Goal: Entertainment & Leisure: Browse casually

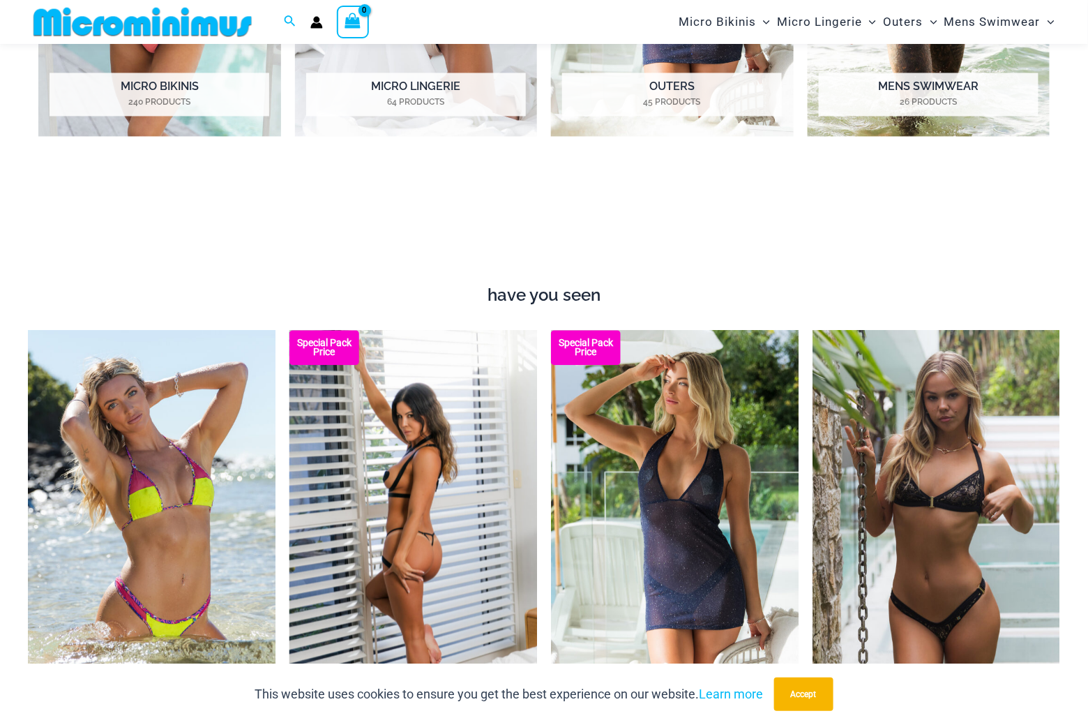
scroll to position [934, 0]
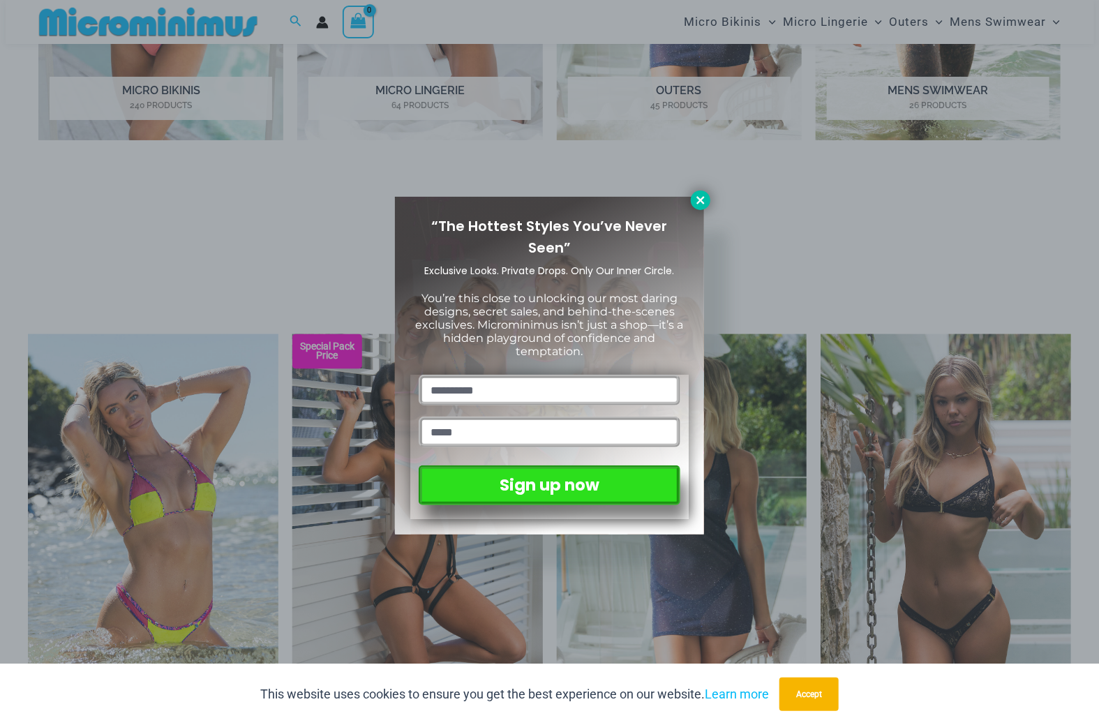
click at [703, 202] on icon at bounding box center [700, 200] width 8 height 8
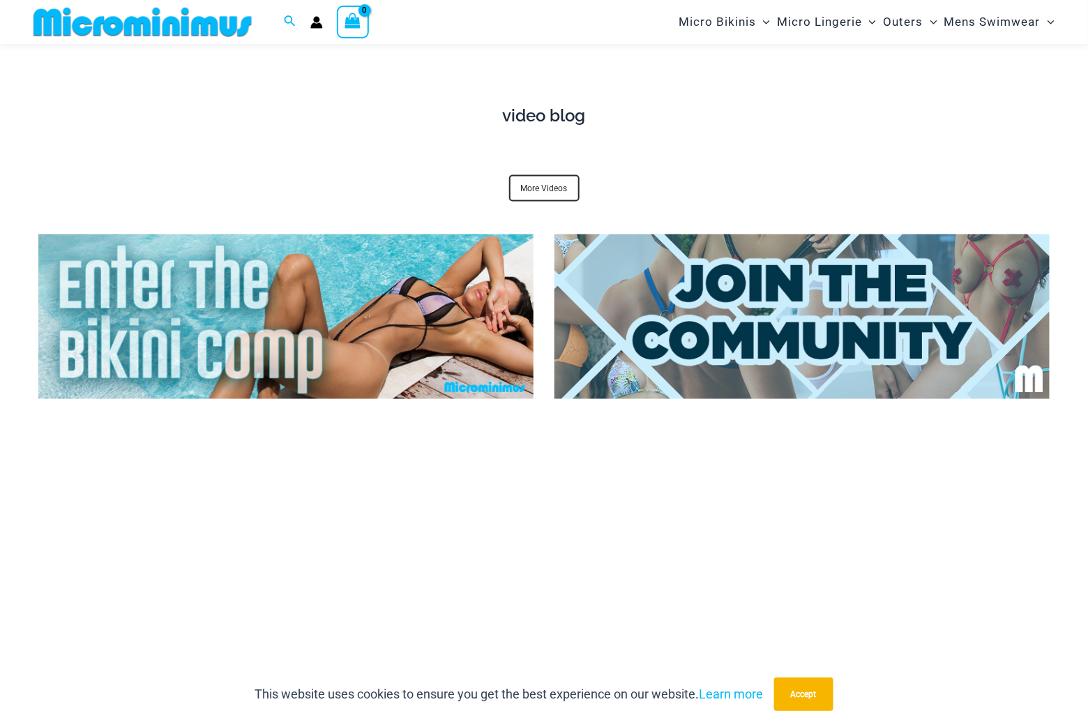
scroll to position [4509, 0]
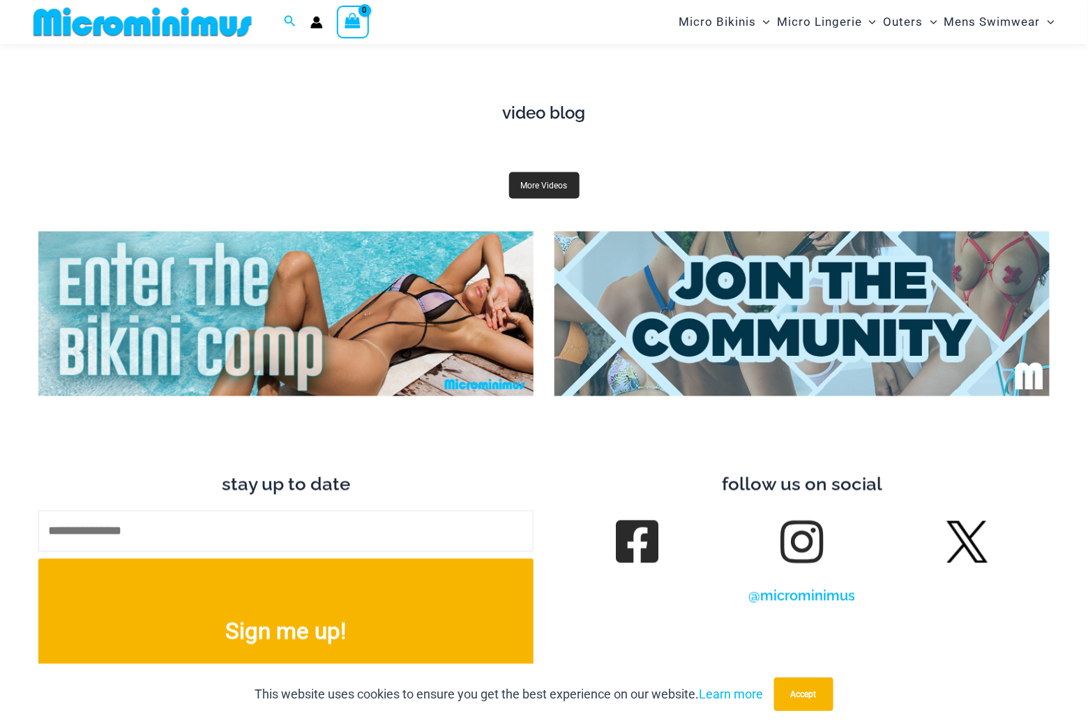
click at [534, 174] on link "More Videos" at bounding box center [544, 185] width 70 height 27
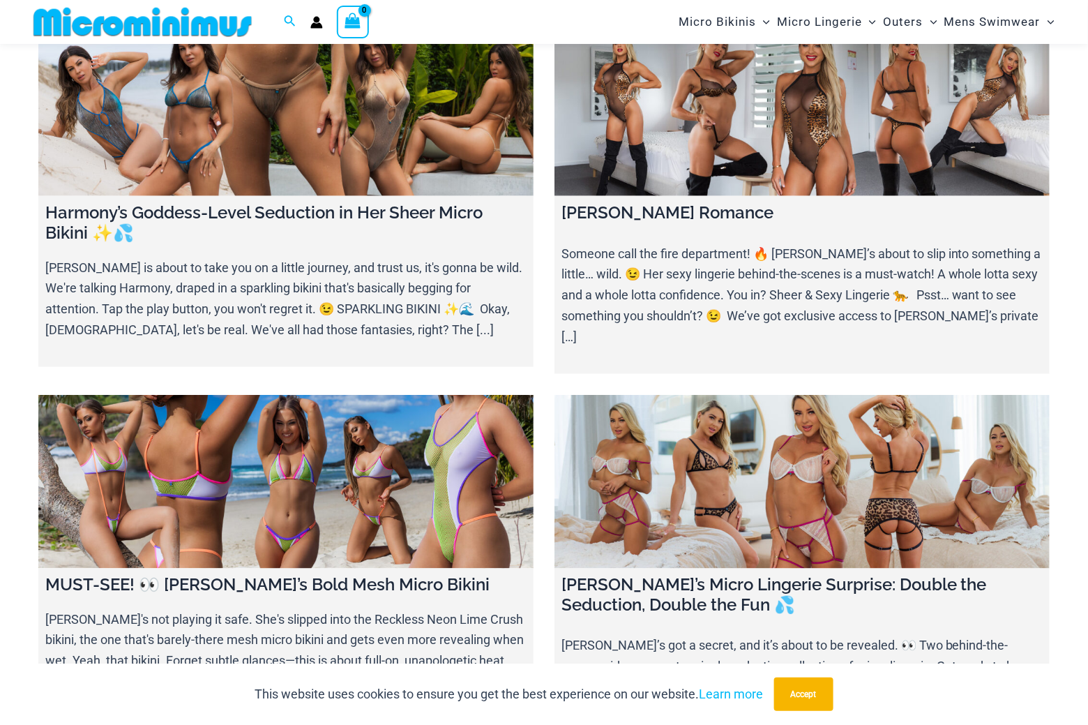
scroll to position [460, 0]
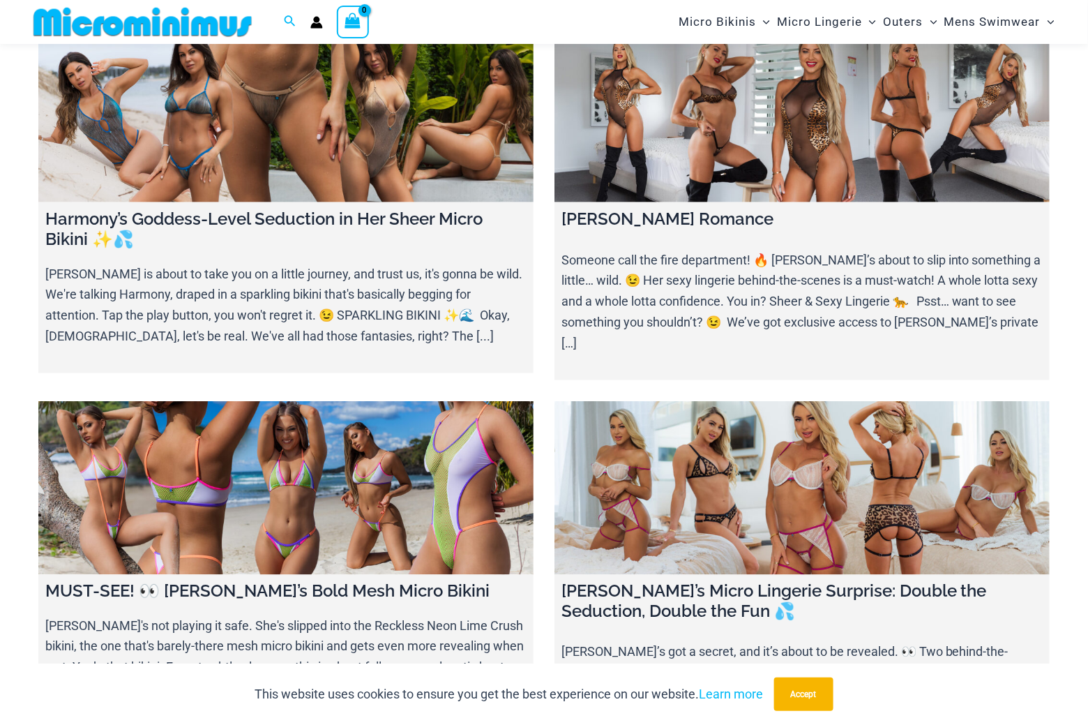
click at [904, 460] on link at bounding box center [802, 488] width 495 height 174
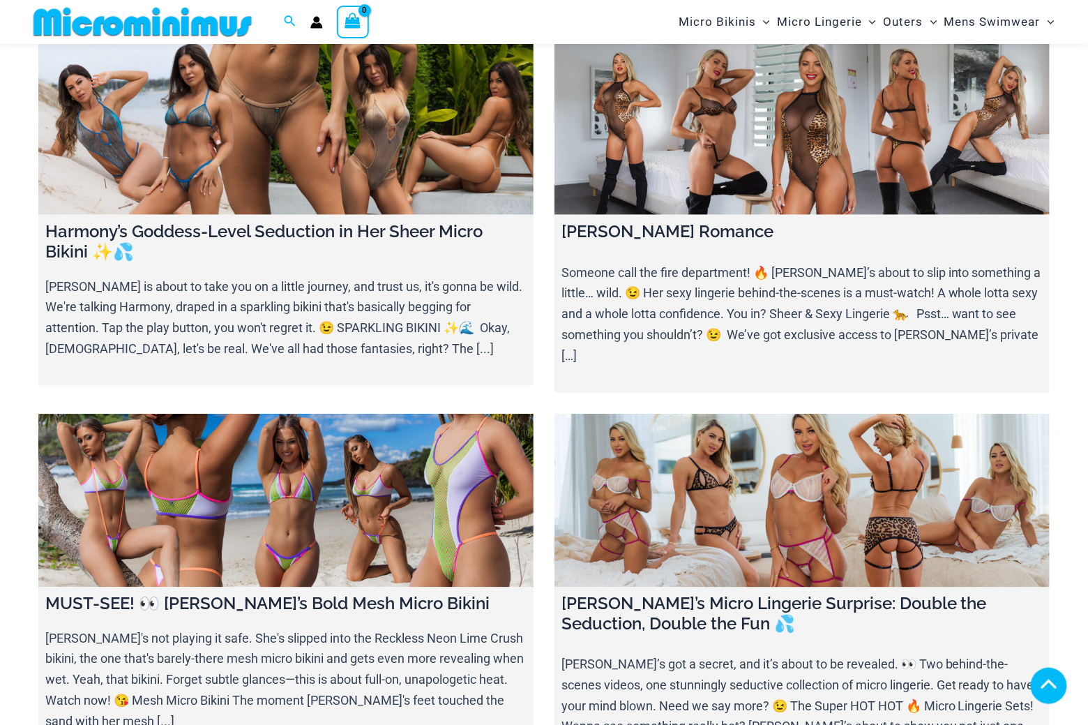
scroll to position [460, 0]
click at [219, 498] on link at bounding box center [285, 501] width 495 height 174
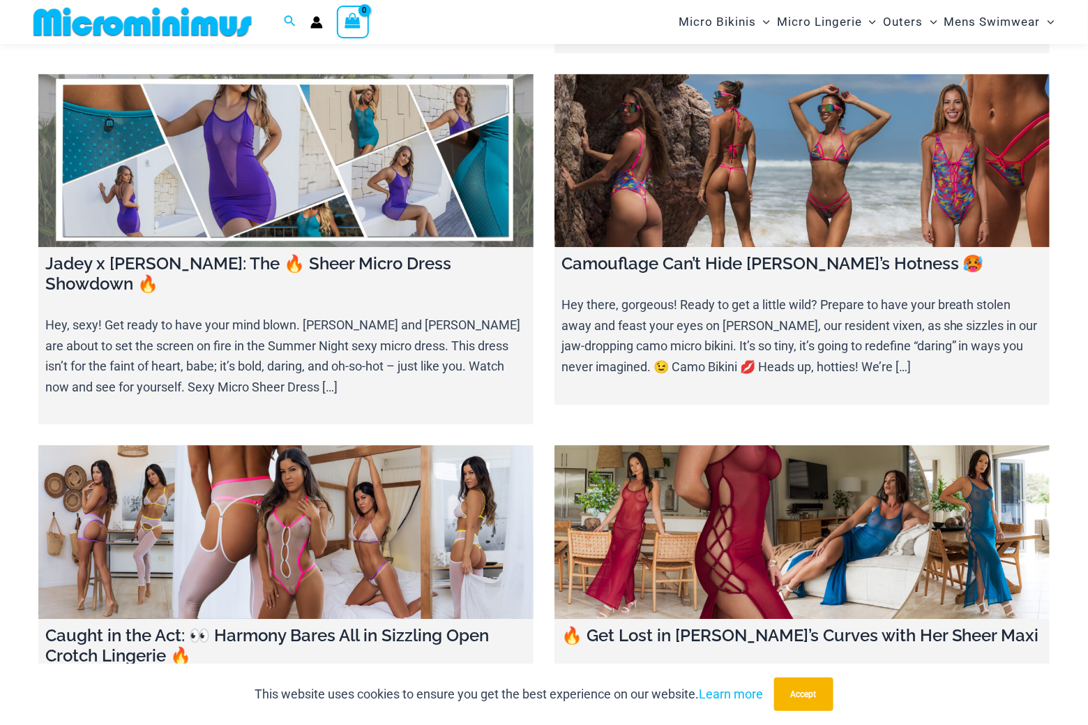
scroll to position [1197, 0]
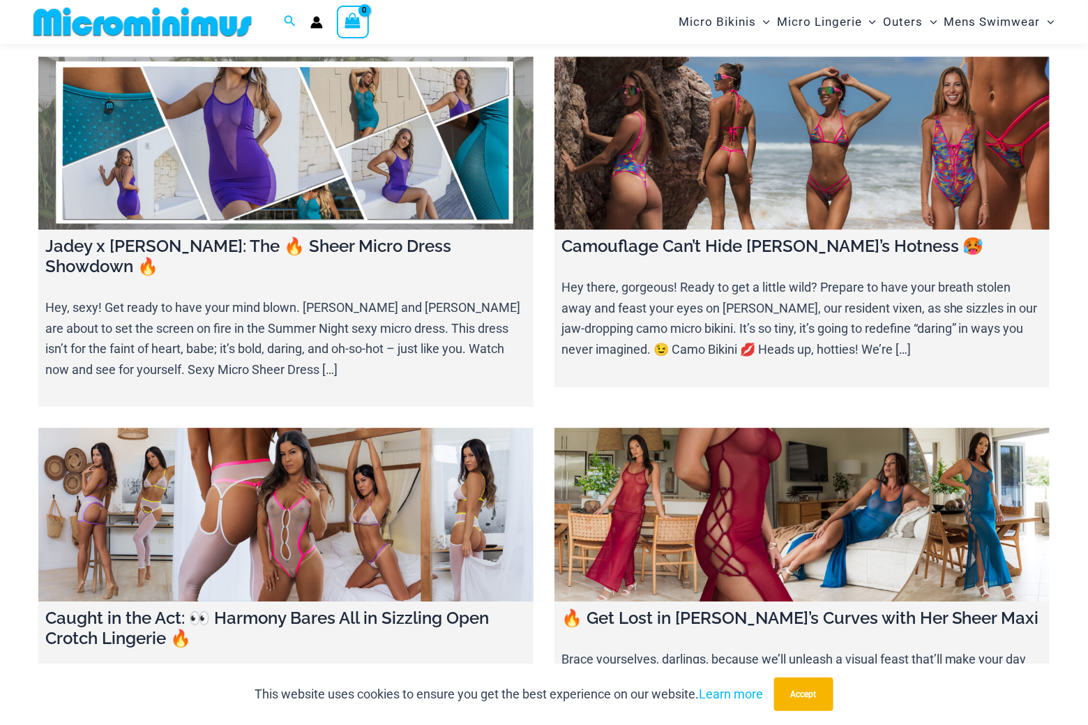
click at [354, 475] on link at bounding box center [285, 515] width 495 height 174
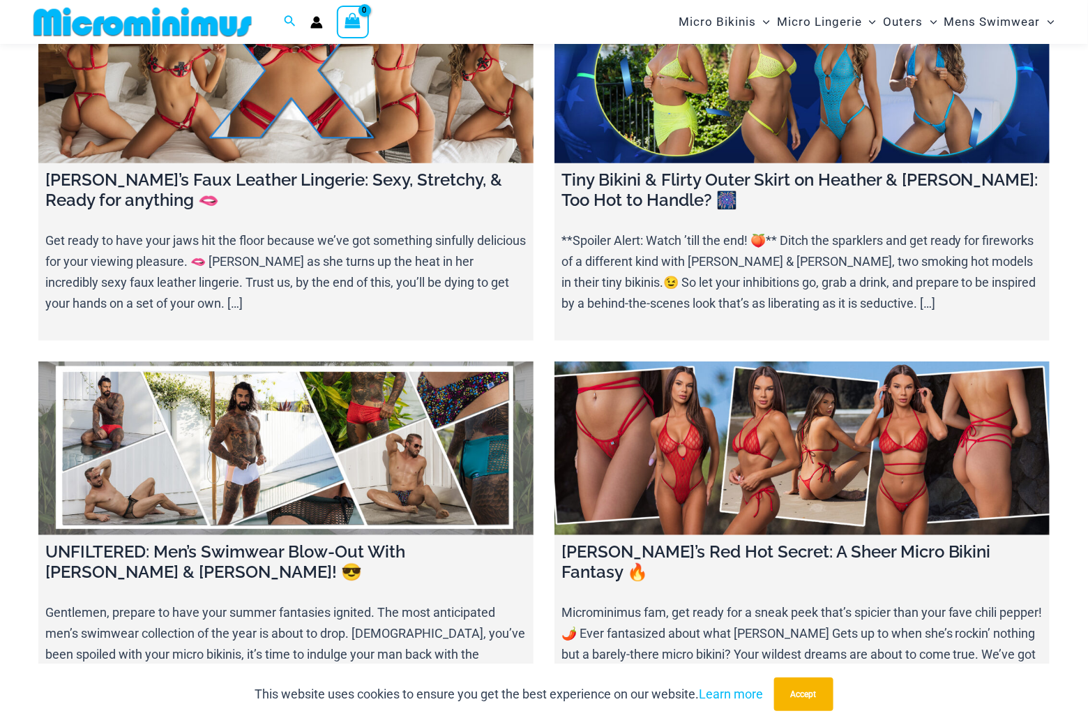
scroll to position [2034, 0]
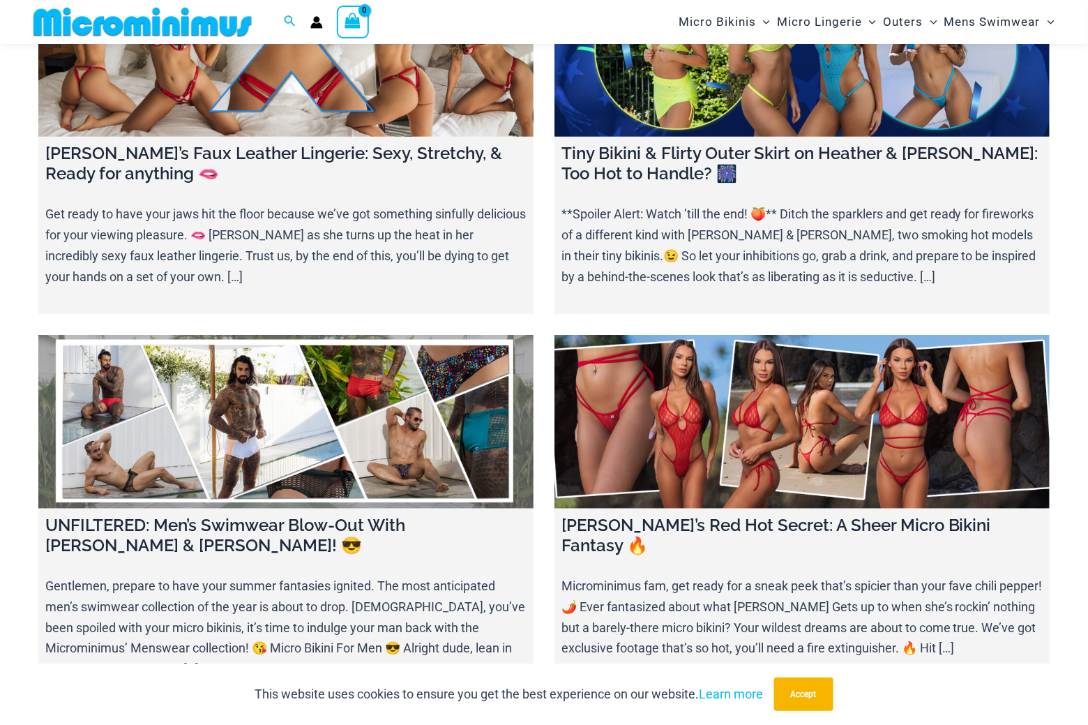
click at [811, 398] on link at bounding box center [802, 422] width 495 height 174
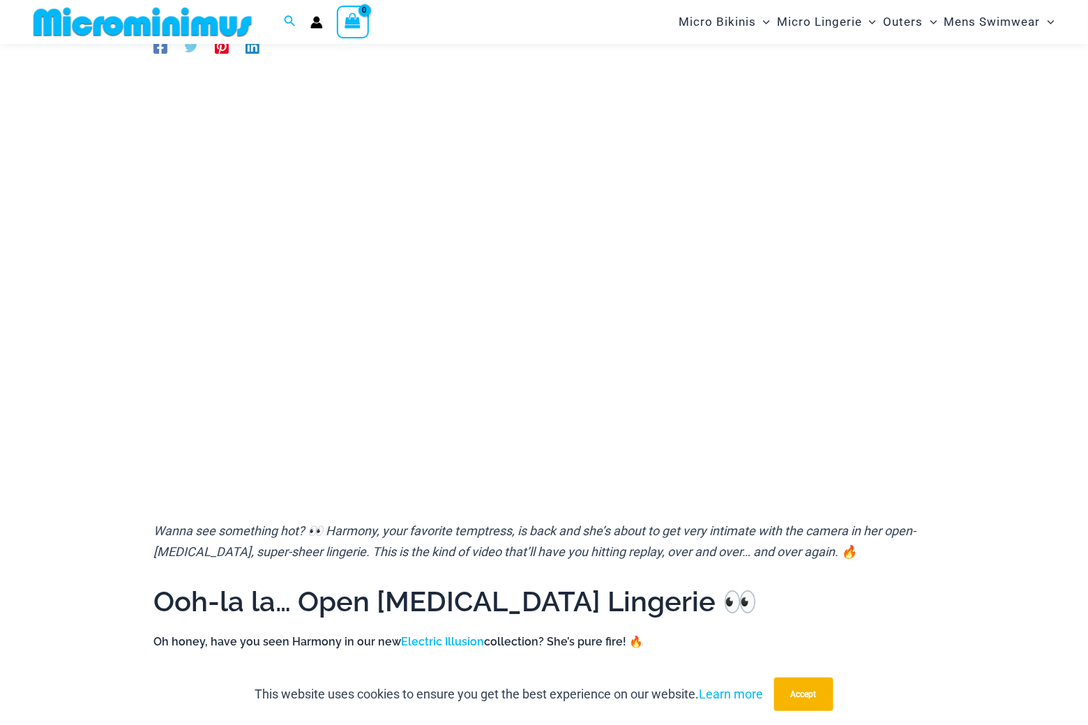
scroll to position [232, 0]
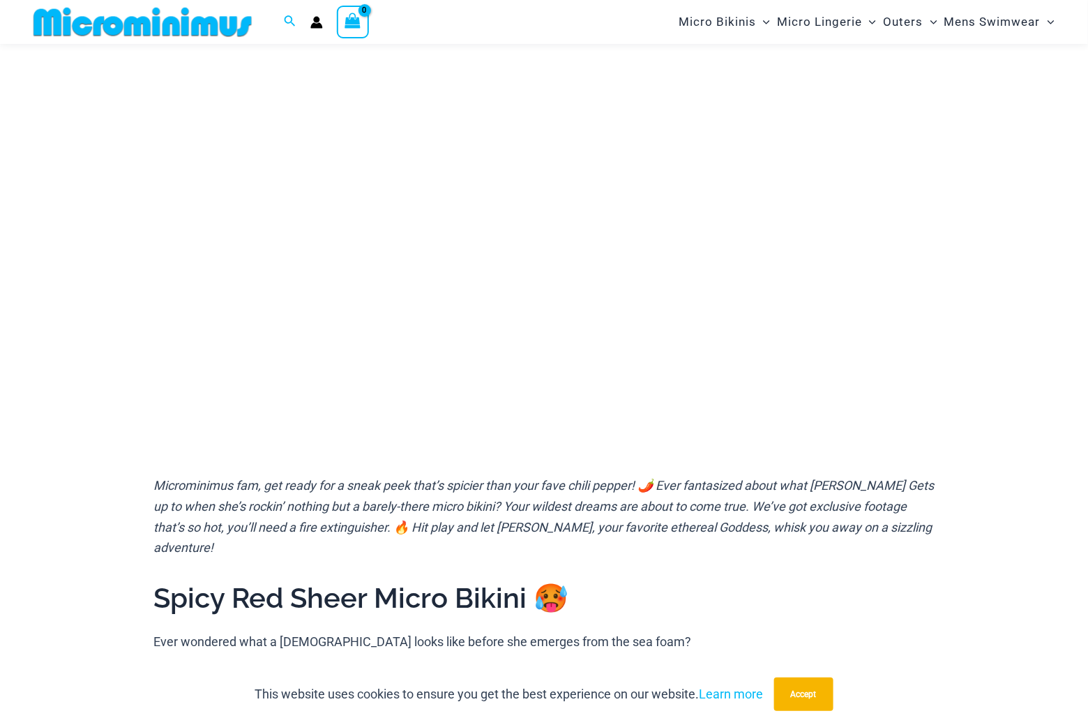
scroll to position [163, 0]
